Goal: Navigation & Orientation: Find specific page/section

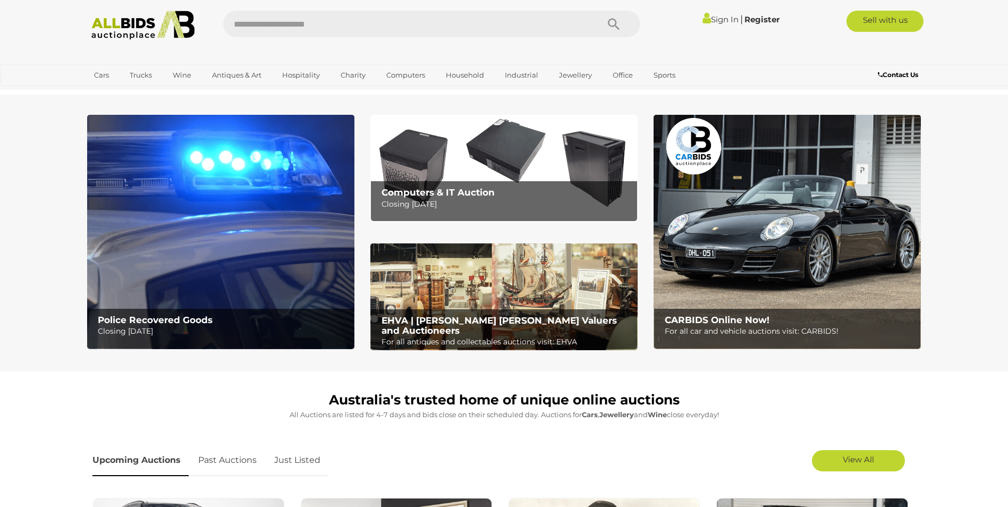
click at [473, 204] on p "Closing Tuesday 16th September" at bounding box center [507, 204] width 250 height 13
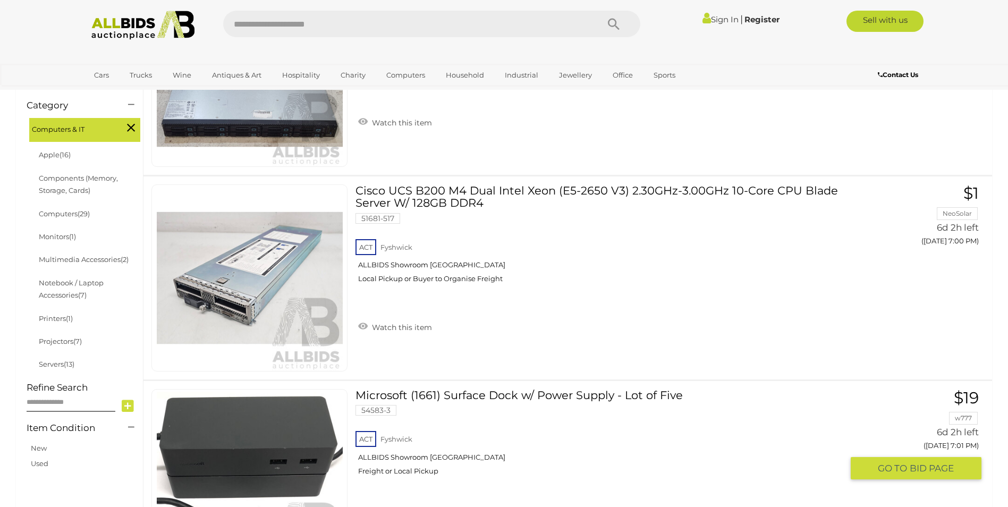
scroll to position [266, 0]
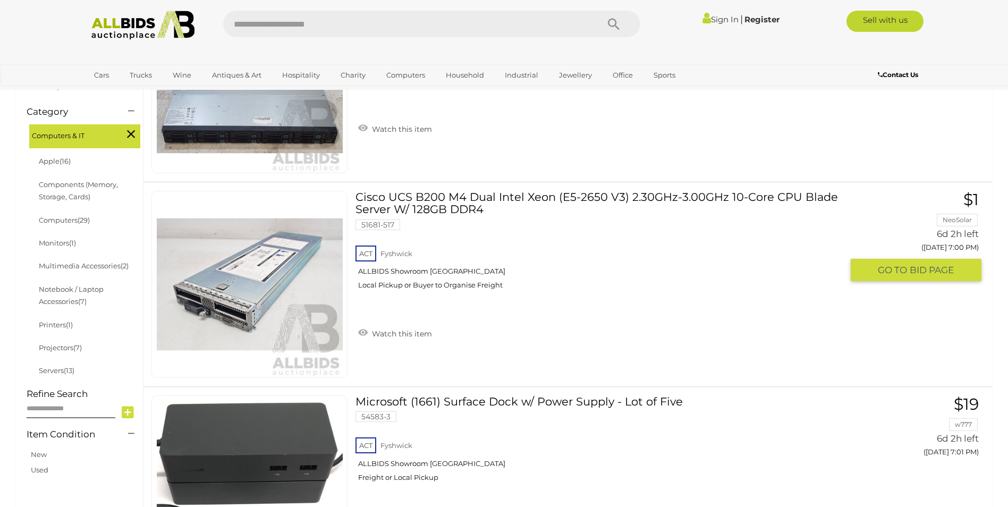
click at [504, 198] on link "Cisco UCS B200 M4 Dual Intel Xeon (E5-2650 V3) 2.30GHz-3.00GHz 10-Core CPU Blad…" at bounding box center [602, 244] width 479 height 107
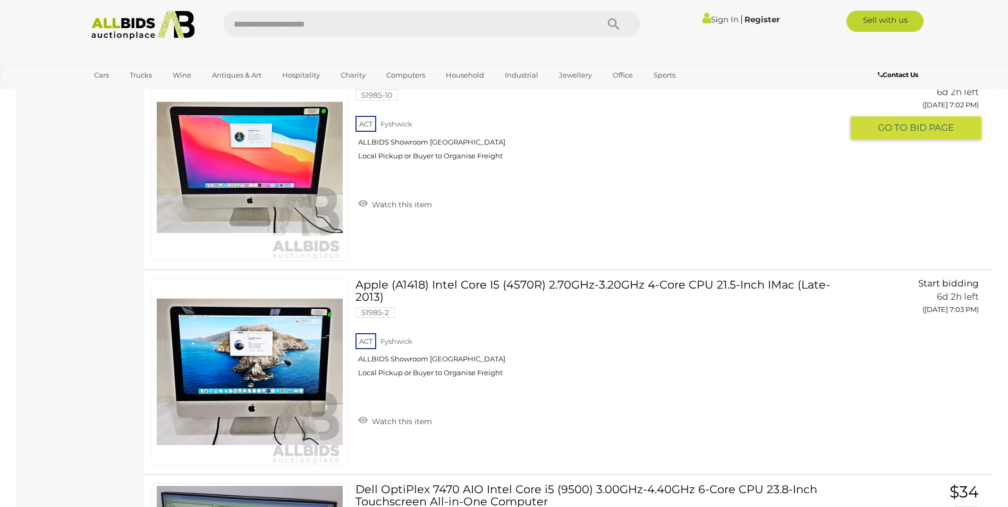
scroll to position [818, 0]
